Goal: Task Accomplishment & Management: Complete application form

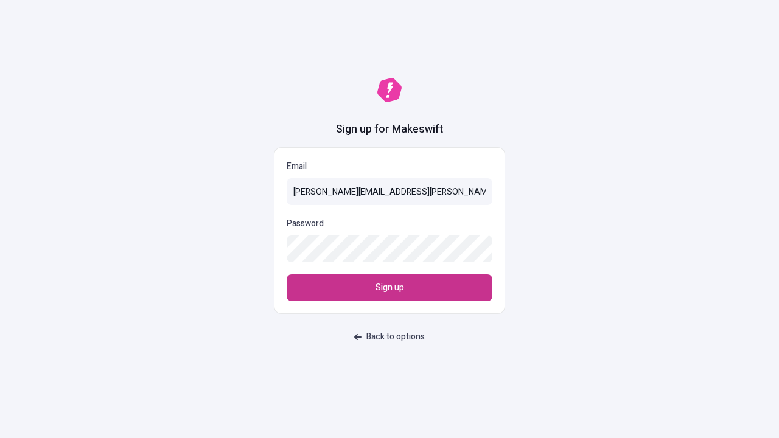
click at [390, 288] on span "Sign up" at bounding box center [390, 287] width 29 height 13
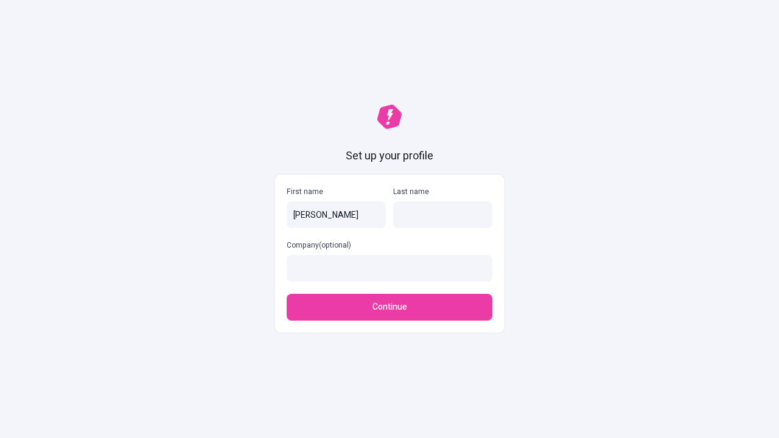
type input "[PERSON_NAME]"
type input "Mosciski"
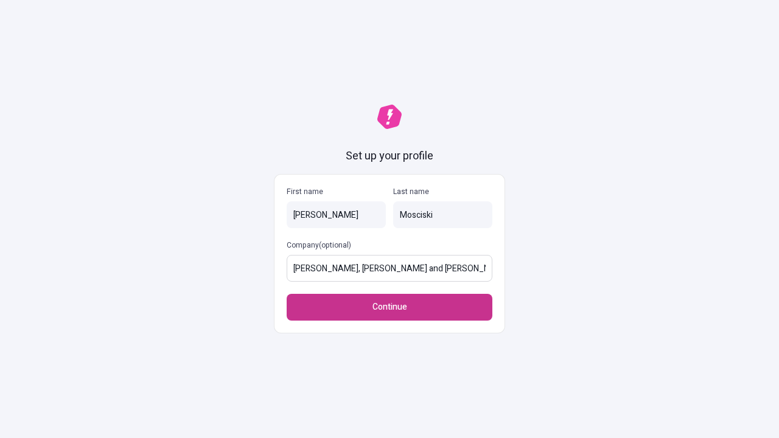
type input "[PERSON_NAME], [PERSON_NAME] and [PERSON_NAME]"
click at [390, 301] on span "Continue" at bounding box center [390, 307] width 35 height 13
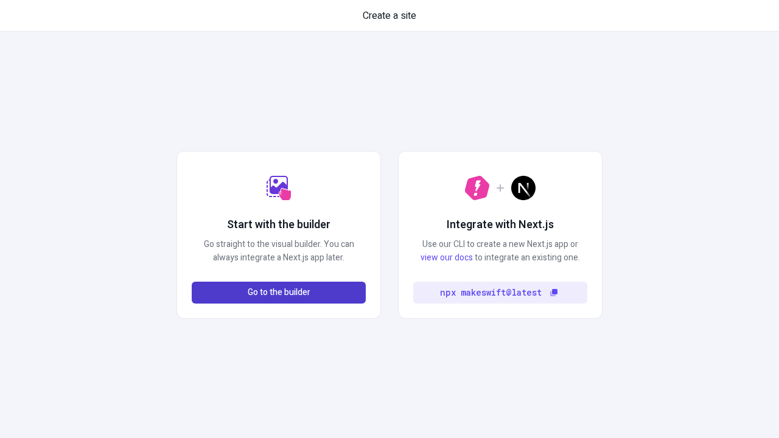
click at [279, 293] on span "Go to the builder" at bounding box center [279, 292] width 63 height 13
